Goal: Find contact information: Find contact information

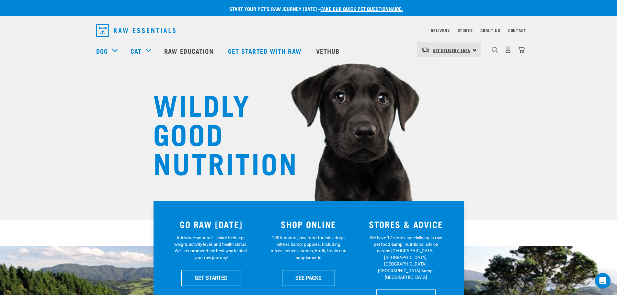
click at [468, 49] on span "Set Delivery Area" at bounding box center [452, 50] width 38 height 2
click at [445, 67] on link "[GEOGRAPHIC_DATA]" at bounding box center [448, 68] width 62 height 14
click at [441, 29] on link "Delivery" at bounding box center [440, 30] width 19 height 2
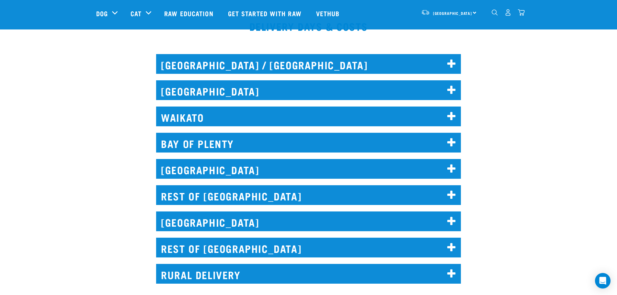
scroll to position [292, 0]
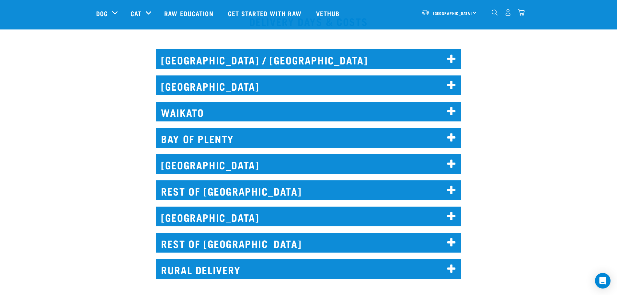
click at [374, 54] on h2 "NORTH AUCKLAND / WHANGAREI" at bounding box center [308, 59] width 305 height 20
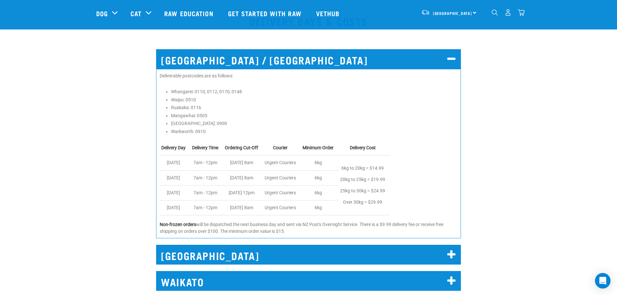
click at [353, 63] on h2 "NORTH AUCKLAND / WHANGAREI" at bounding box center [308, 59] width 305 height 20
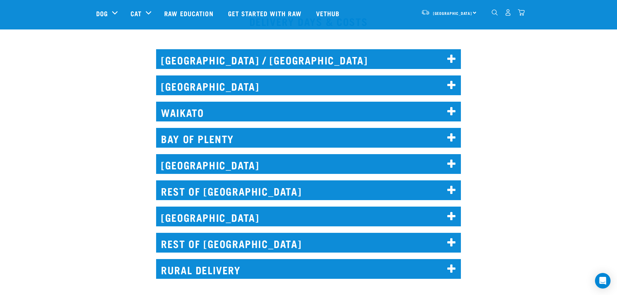
click at [245, 82] on h2 "AUCKLAND" at bounding box center [308, 85] width 305 height 20
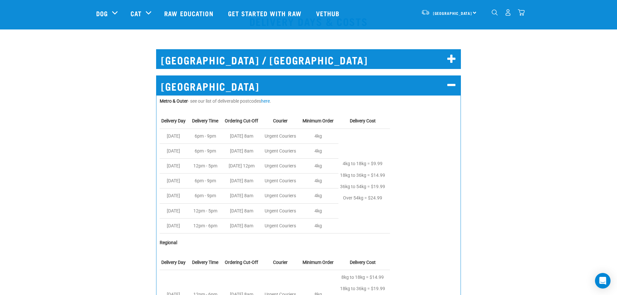
click at [250, 87] on h2 "AUCKLAND" at bounding box center [308, 85] width 305 height 20
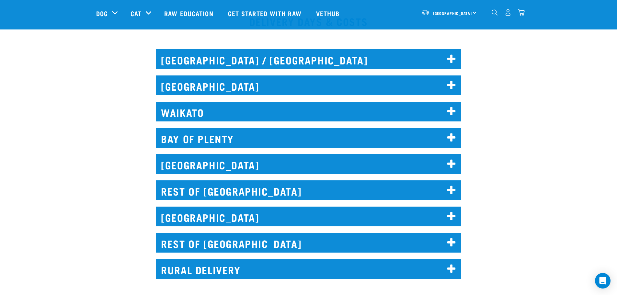
click at [248, 111] on h2 "WAIKATO" at bounding box center [308, 112] width 305 height 20
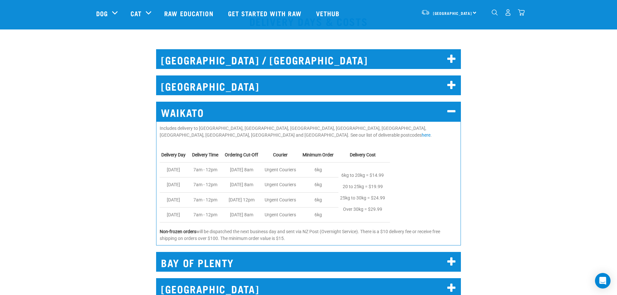
scroll to position [324, 0]
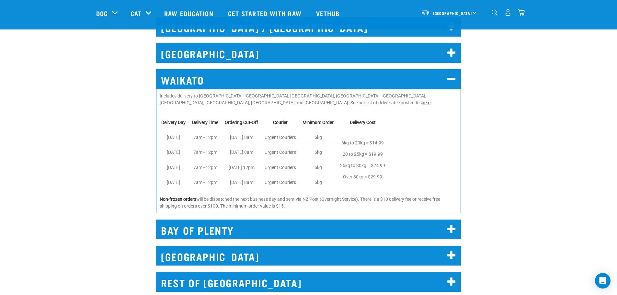
click at [422, 102] on link "here" at bounding box center [426, 102] width 9 height 5
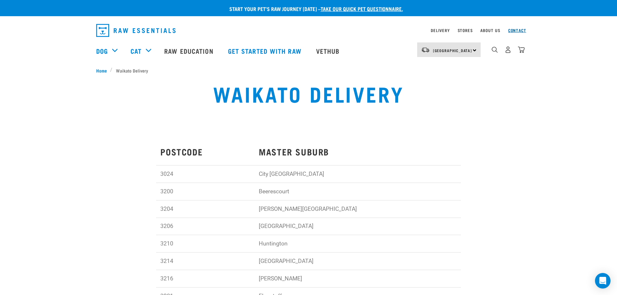
click at [517, 29] on link "Contact" at bounding box center [517, 30] width 18 height 2
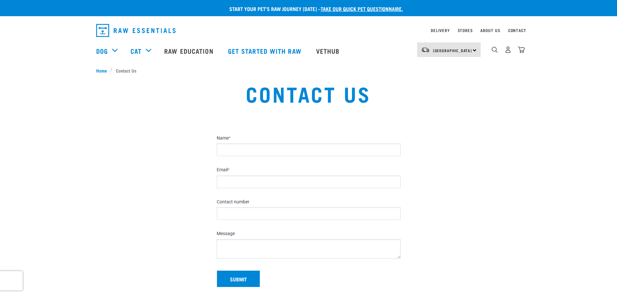
click at [337, 145] on input "Name *" at bounding box center [309, 149] width 184 height 13
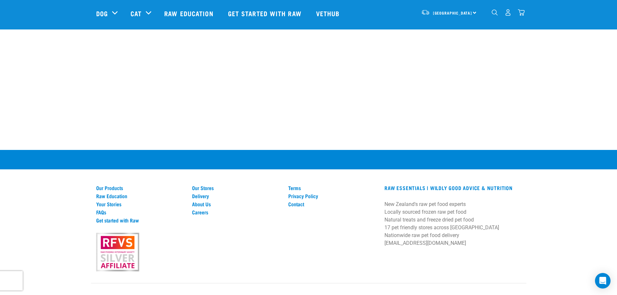
scroll to position [413, 0]
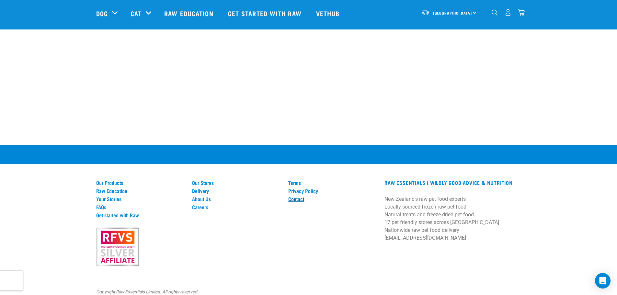
click at [299, 196] on link "Contact" at bounding box center [332, 199] width 88 height 6
